Goal: Task Accomplishment & Management: Complete application form

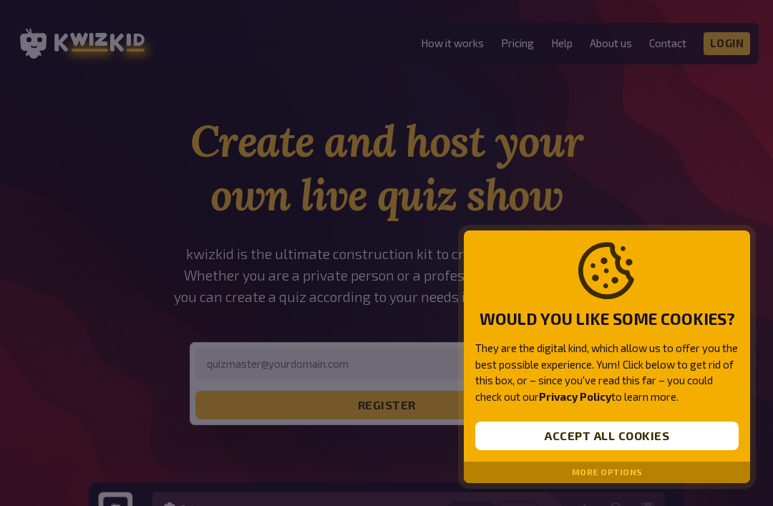
click at [686, 435] on button "Accept all cookies" at bounding box center [608, 436] width 264 height 29
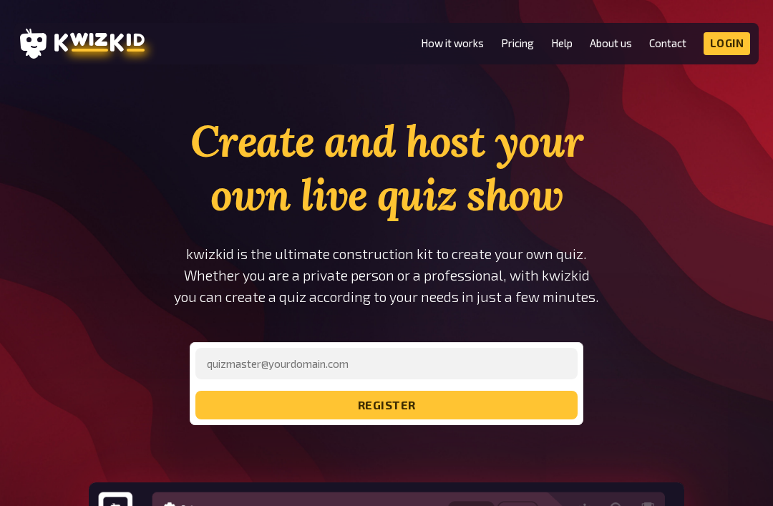
click at [723, 42] on link "Login" at bounding box center [727, 43] width 47 height 23
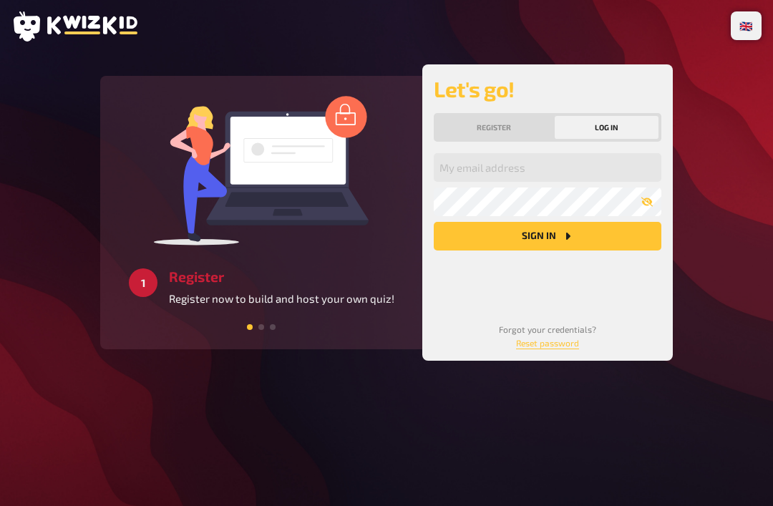
click at [600, 235] on button "Sign in" at bounding box center [548, 236] width 228 height 29
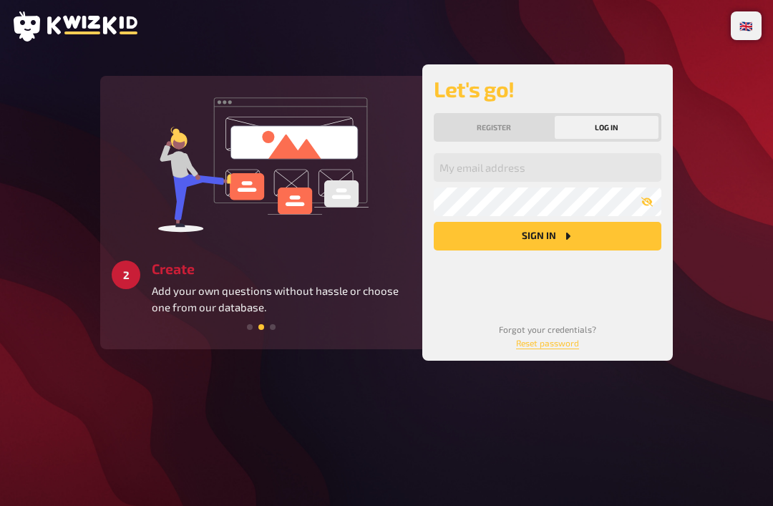
click at [533, 134] on button "Register" at bounding box center [494, 127] width 115 height 23
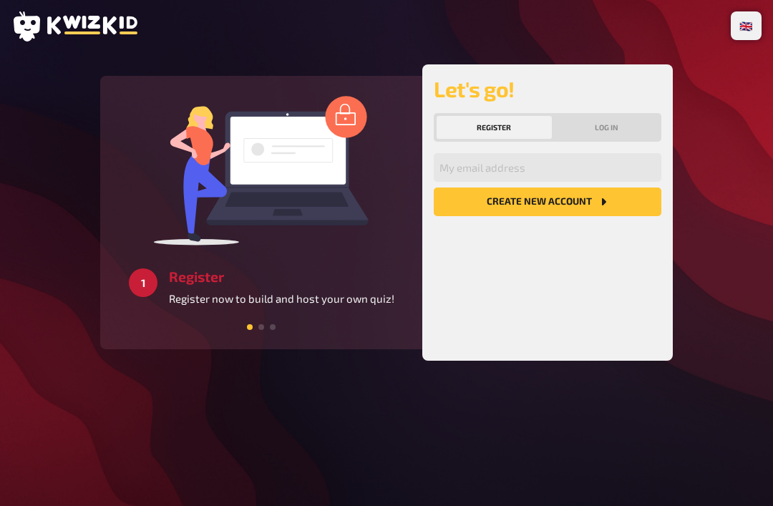
click at [568, 199] on button "Create new account" at bounding box center [548, 202] width 228 height 29
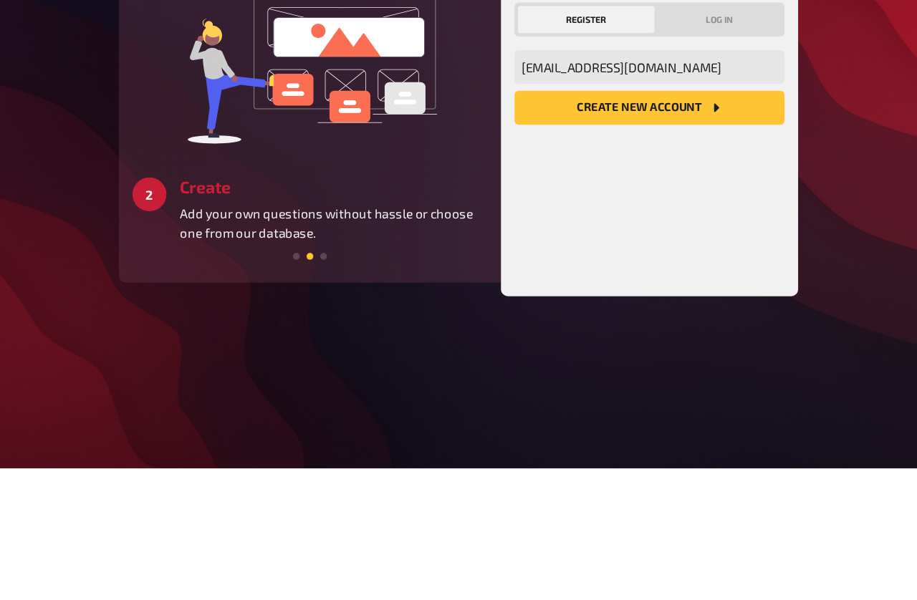
scroll to position [46, 0]
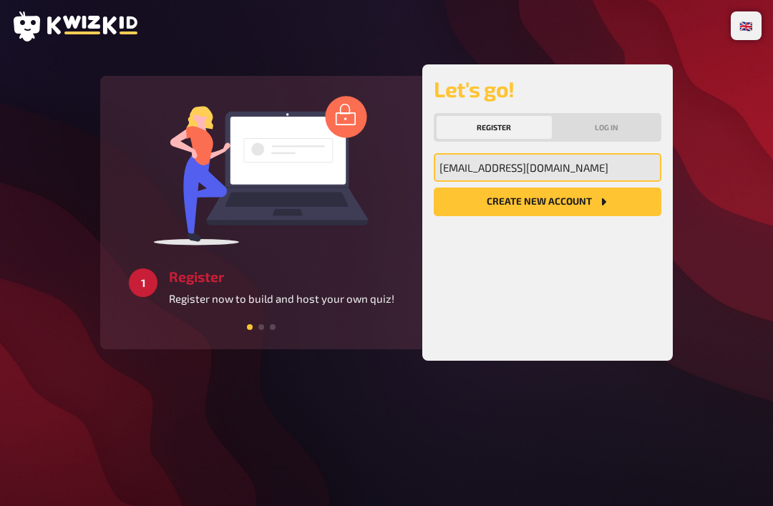
type input "matr16314@gmail.com"
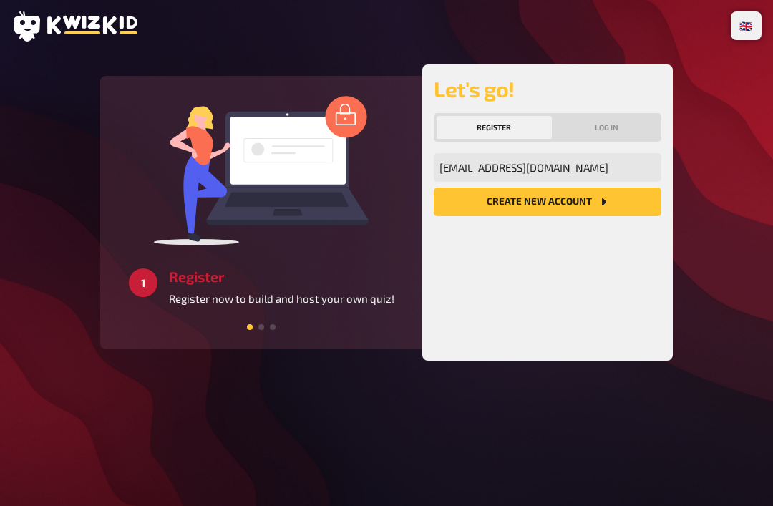
click at [602, 196] on icon "Create new account" at bounding box center [603, 201] width 11 height 11
